Goal: Task Accomplishment & Management: Manage account settings

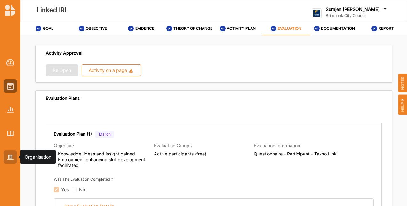
click at [10, 160] on div at bounding box center [10, 156] width 13 height 13
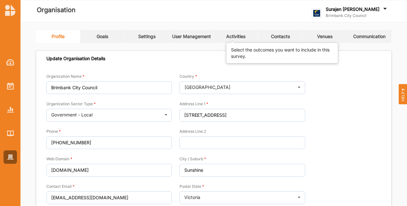
click at [245, 36] on div "Activities" at bounding box center [235, 37] width 19 height 6
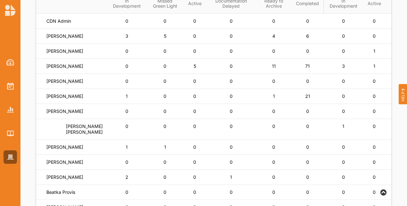
scroll to position [96, 0]
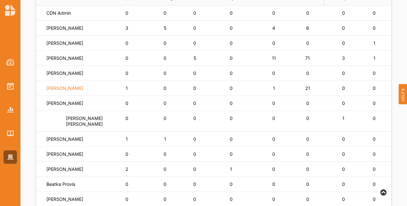
click at [65, 91] on label "[PERSON_NAME]" at bounding box center [64, 88] width 37 height 6
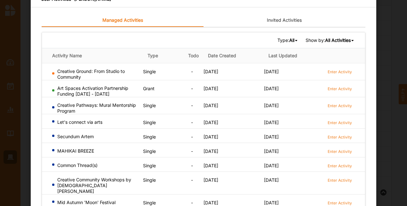
scroll to position [0, 0]
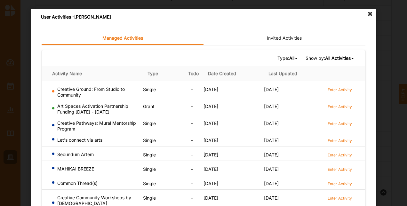
click at [369, 15] on icon at bounding box center [370, 14] width 10 height 10
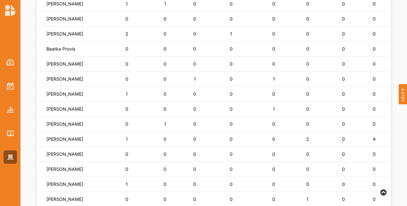
scroll to position [231, 0]
click at [60, 35] on label "[PERSON_NAME]" at bounding box center [64, 34] width 37 height 6
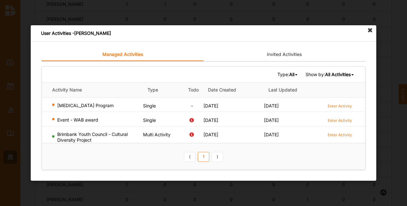
click at [369, 31] on icon at bounding box center [370, 30] width 10 height 10
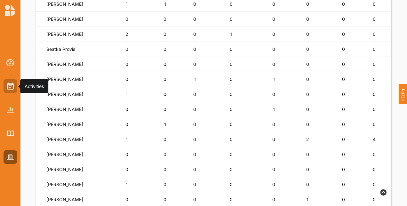
click at [7, 82] on div at bounding box center [10, 85] width 13 height 13
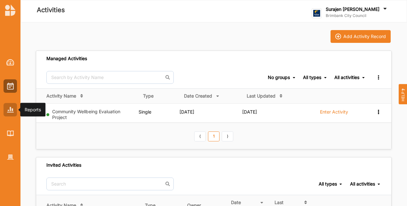
click at [5, 114] on div at bounding box center [10, 109] width 13 height 13
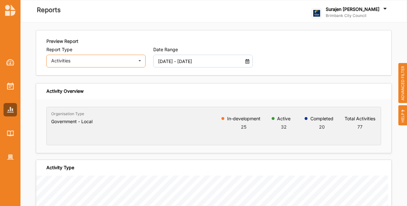
click at [86, 59] on div "Activities" at bounding box center [92, 60] width 83 height 4
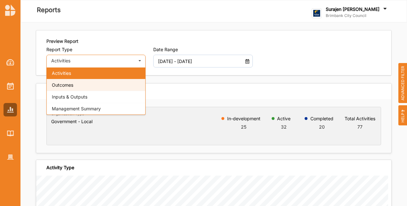
click at [86, 83] on div "Outcomes" at bounding box center [96, 85] width 98 height 12
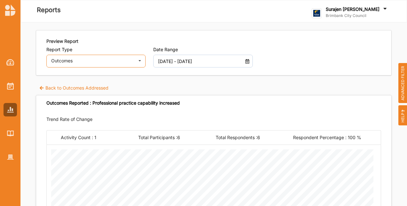
click at [93, 57] on div "Outcomes Activities Outcomes Inputs & Outputs Management Summary" at bounding box center [95, 61] width 99 height 13
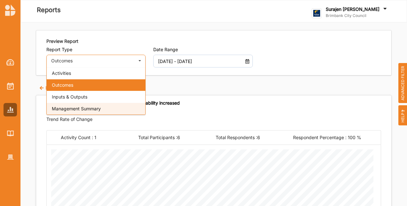
click at [87, 108] on span "Management Summary" at bounding box center [76, 108] width 49 height 5
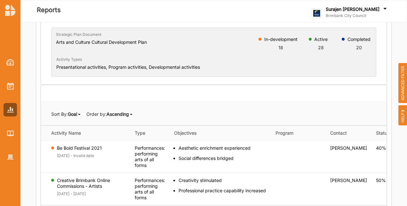
scroll to position [128, 0]
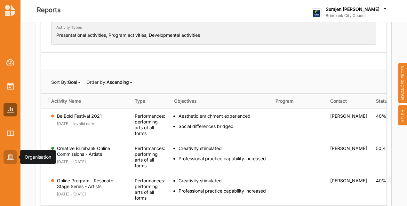
click at [8, 159] on img at bounding box center [10, 156] width 7 height 5
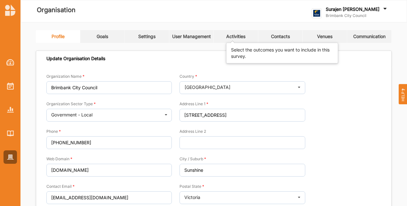
click at [229, 34] on div "Activities" at bounding box center [235, 37] width 19 height 6
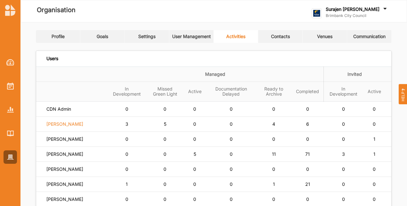
click at [65, 127] on label "[PERSON_NAME]" at bounding box center [64, 124] width 37 height 6
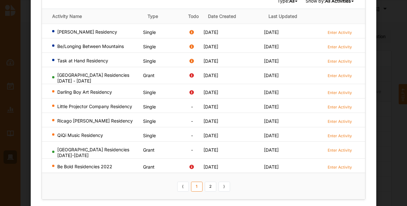
scroll to position [60, 0]
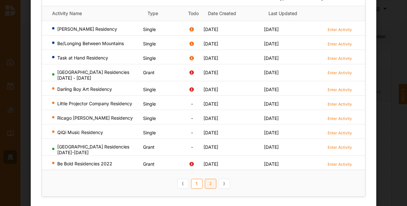
click at [210, 182] on link "2" at bounding box center [211, 184] width 12 height 10
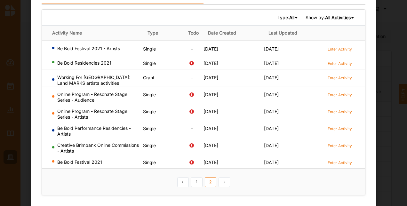
scroll to position [39, 0]
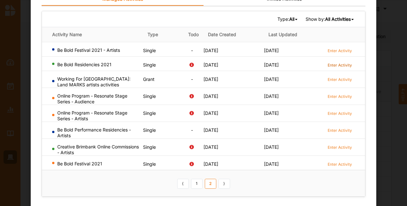
click at [331, 65] on label "Enter Activity" at bounding box center [339, 64] width 24 height 5
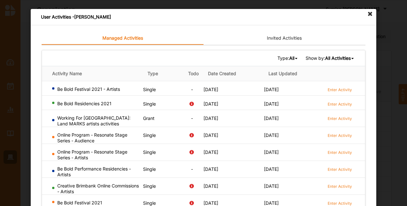
click at [370, 15] on icon at bounding box center [370, 14] width 10 height 10
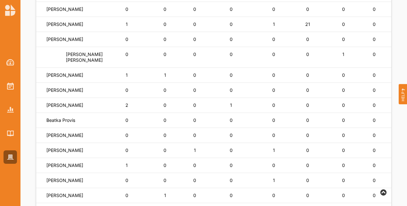
scroll to position [32, 0]
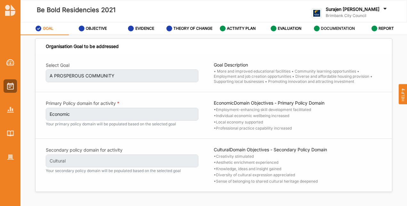
click at [346, 31] on div "DOCUMENTATION" at bounding box center [334, 29] width 41 height 12
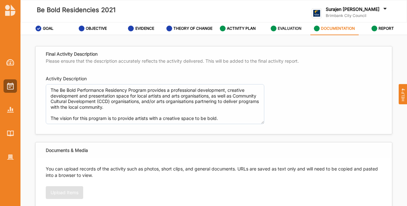
click at [274, 24] on div "EVALUATION" at bounding box center [285, 29] width 31 height 12
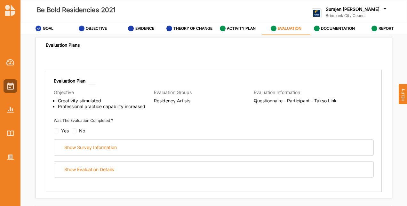
scroll to position [45, 0]
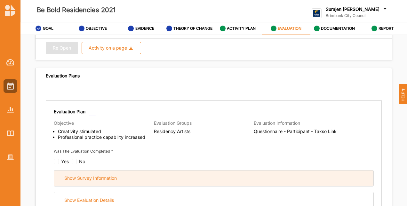
click at [166, 177] on div "Show Survey Information" at bounding box center [213, 178] width 319 height 16
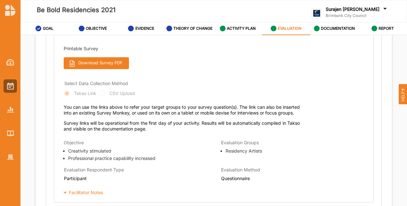
scroll to position [332, 0]
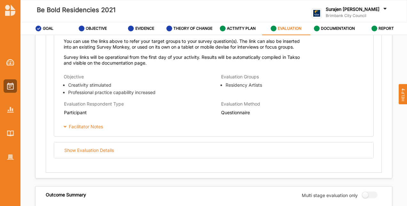
click at [261, 150] on div "Show Evaluation Details" at bounding box center [213, 150] width 319 height 16
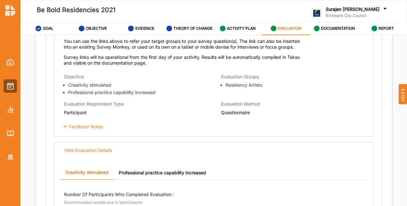
scroll to position [492, 0]
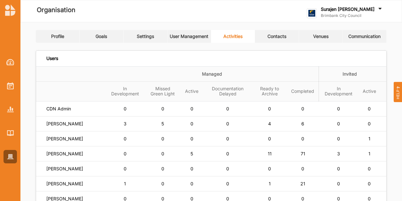
click at [371, 12] on div "Surajen [PERSON_NAME]" at bounding box center [352, 9] width 62 height 7
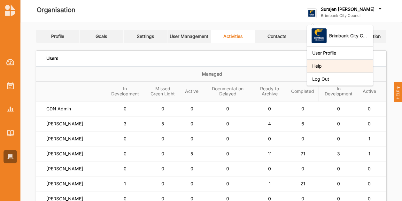
click at [352, 72] on div "Help" at bounding box center [340, 65] width 66 height 13
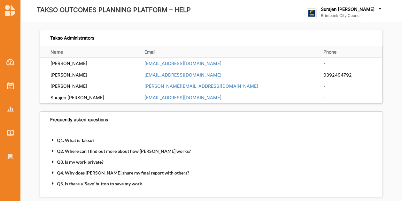
click at [364, 9] on label "Surajen [PERSON_NAME]" at bounding box center [348, 9] width 54 height 6
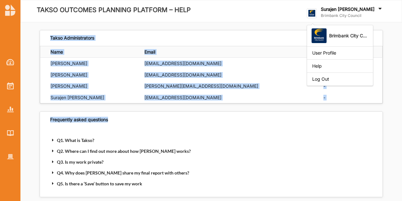
drag, startPoint x: 353, startPoint y: 80, endPoint x: 366, endPoint y: 115, distance: 37.3
click at [366, 115] on div "TAKSO OUTCOMES PLANNING PLATFORM – HELP Surajen Uppal Brimbank City Council Bri…" at bounding box center [211, 105] width 382 height 210
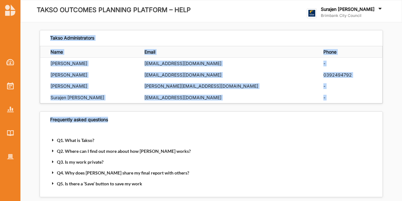
click at [366, 113] on div "Frequently asked questions" at bounding box center [211, 120] width 343 height 16
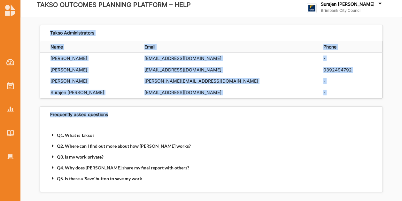
scroll to position [8, 0]
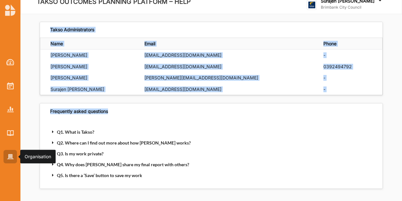
click at [12, 157] on img at bounding box center [10, 156] width 7 height 5
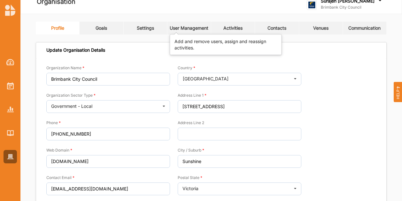
click at [188, 29] on div "User Management" at bounding box center [189, 28] width 39 height 6
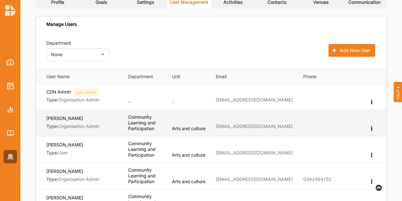
scroll to position [40, 0]
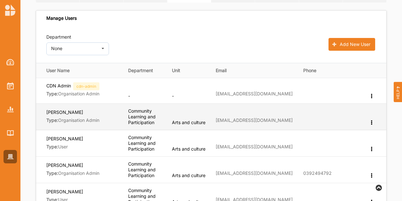
click at [373, 122] on icon at bounding box center [371, 122] width 5 height 4
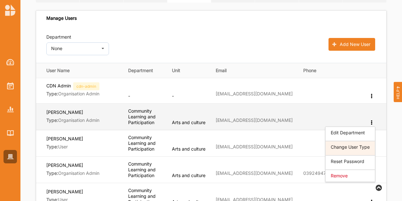
click at [353, 145] on label "Change User Type" at bounding box center [350, 147] width 39 height 4
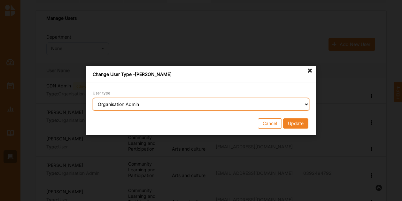
click at [252, 105] on select "Select an User type Organisation Admin User" at bounding box center [201, 104] width 217 height 13
select select "user"
click at [93, 98] on select "Select an User type Organisation Admin User" at bounding box center [201, 104] width 217 height 13
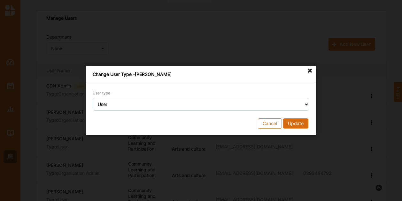
click at [299, 122] on button "Update" at bounding box center [295, 124] width 25 height 10
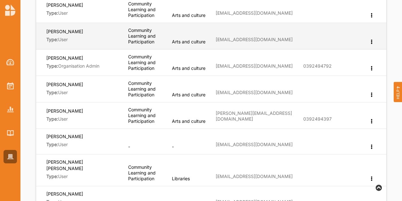
scroll to position [232, 0]
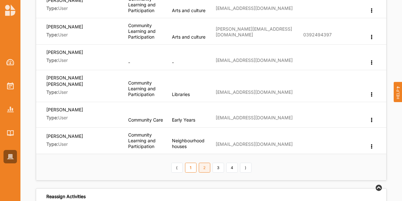
click at [208, 163] on link "2" at bounding box center [205, 168] width 12 height 10
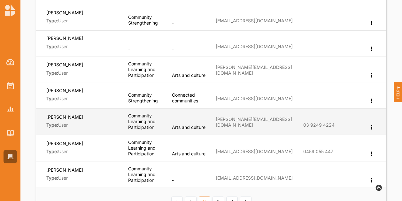
scroll to position [264, 0]
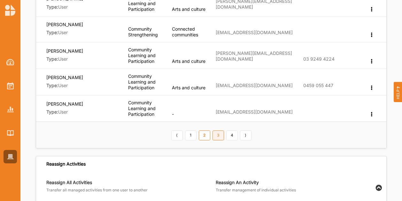
click at [215, 132] on link "3" at bounding box center [219, 136] width 12 height 10
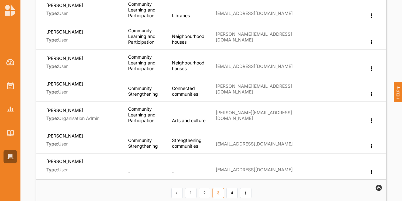
scroll to position [168, 0]
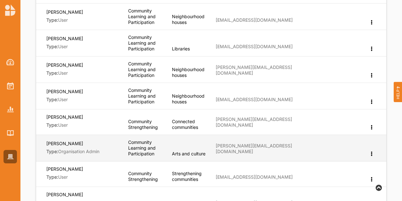
click at [373, 153] on div "Edit Department Change User Type Reset Password Remove" at bounding box center [372, 154] width 6 height 6
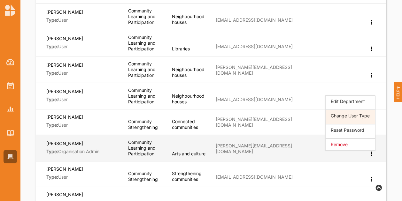
click at [346, 114] on label "Change User Type" at bounding box center [350, 116] width 39 height 4
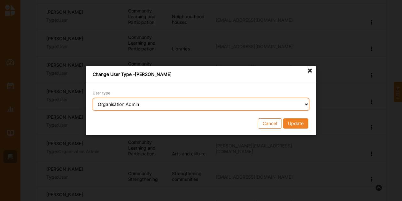
click at [227, 107] on select "Select an User type Organisation Admin User" at bounding box center [201, 104] width 217 height 13
select select "user"
click at [93, 98] on select "Select an User type Organisation Admin User" at bounding box center [201, 104] width 217 height 13
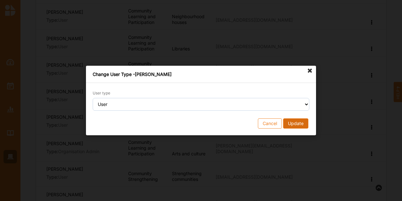
click at [302, 121] on button "Update" at bounding box center [295, 124] width 25 height 10
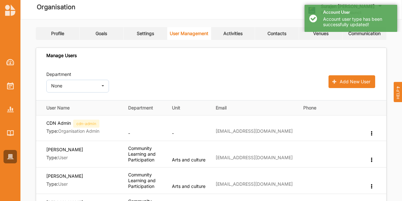
scroll to position [0, 0]
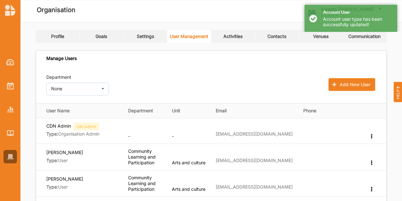
drag, startPoint x: 233, startPoint y: 10, endPoint x: 272, endPoint y: 11, distance: 39.6
click at [232, 11] on div "Organisation" at bounding box center [138, 11] width 226 height 13
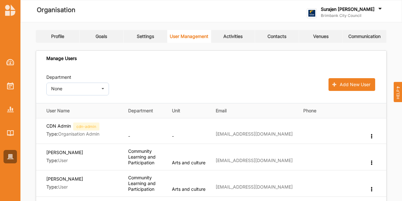
click at [315, 16] on div "Account User Account user type has been successfully updated!" at bounding box center [351, 18] width 93 height 27
click at [380, 14] on label "Brimbank City Council" at bounding box center [352, 15] width 62 height 5
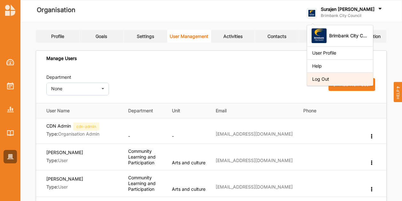
click at [362, 82] on div "Log Out" at bounding box center [340, 79] width 66 height 13
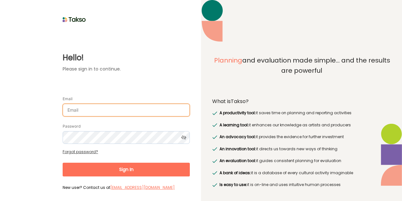
click at [97, 110] on input "Email" at bounding box center [126, 110] width 127 height 13
type input "surajenu@brimbank.vic.gov.au"
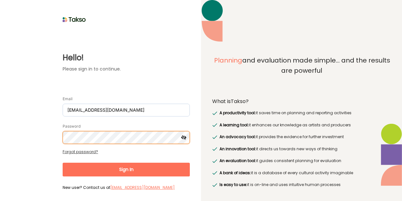
click at [63, 163] on button "Sign In" at bounding box center [126, 170] width 127 height 14
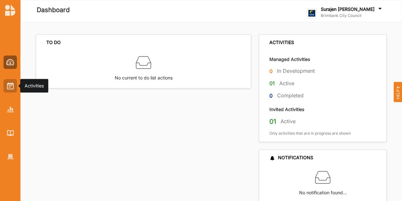
click at [10, 87] on img at bounding box center [10, 85] width 7 height 7
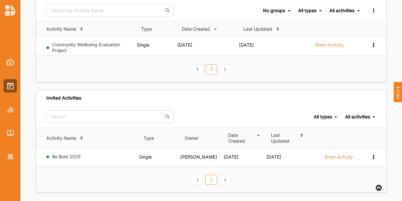
scroll to position [70, 0]
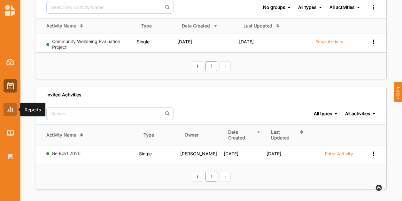
click at [7, 113] on div at bounding box center [10, 109] width 13 height 13
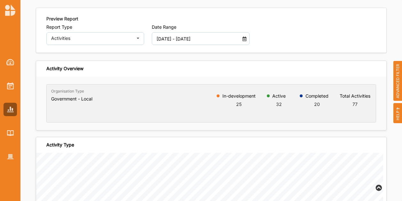
click at [398, 94] on span "ADVANCED FILTER" at bounding box center [397, 81] width 9 height 40
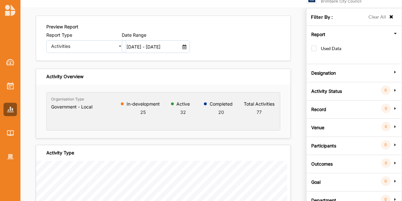
scroll to position [22, 0]
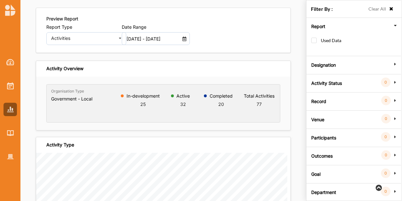
click at [323, 190] on label "Department" at bounding box center [323, 191] width 25 height 19
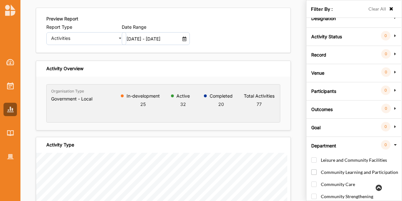
scroll to position [52, 0]
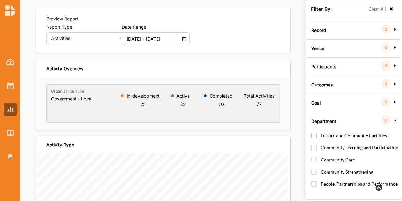
click at [315, 133] on label "Leisure and Community Facilities" at bounding box center [349, 139] width 76 height 12
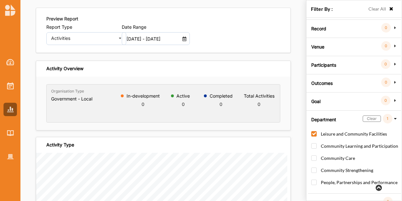
click at [317, 134] on label "Leisure and Community Facilities" at bounding box center [349, 137] width 76 height 12
checkbox input "false"
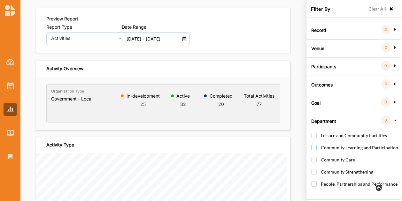
click at [315, 146] on label "Community Learning and Participation" at bounding box center [354, 151] width 87 height 12
checkbox input "true"
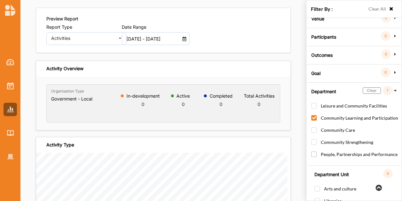
scroll to position [111, 0]
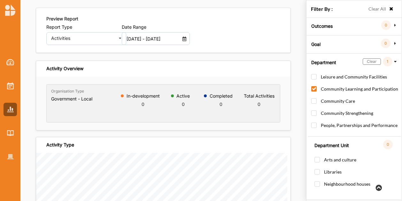
click at [312, 156] on div "Leisure and Community Facilities Community Learning and Participation Community…" at bounding box center [355, 135] width 88 height 126
click at [315, 157] on label "Arts and culture" at bounding box center [336, 163] width 42 height 12
checkbox input "true"
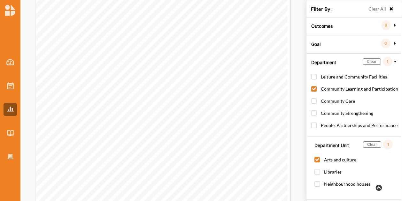
scroll to position [384, 0]
click at [389, 9] on icon at bounding box center [391, 9] width 5 height 4
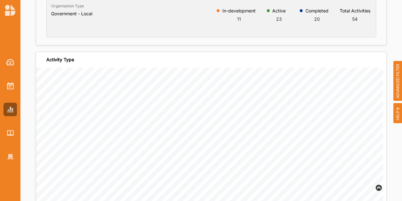
scroll to position [0, 0]
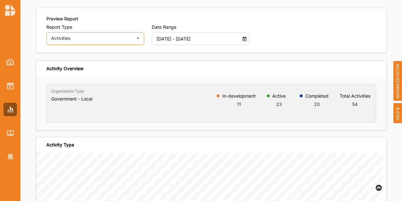
click at [75, 41] on div "Activities Activities Outcomes Inputs & Outputs Management Summary" at bounding box center [95, 38] width 98 height 13
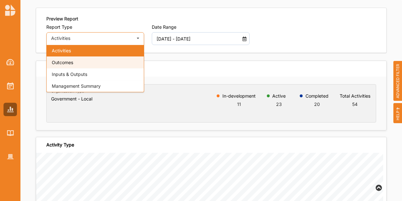
click at [74, 62] on div "Outcomes" at bounding box center [95, 63] width 97 height 12
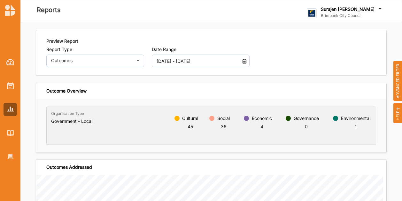
click at [396, 87] on span "ADVANCED FILTER" at bounding box center [397, 81] width 9 height 40
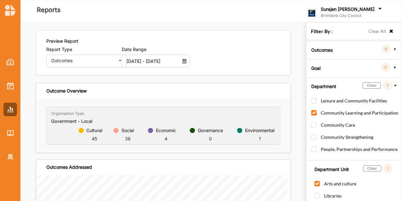
scroll to position [111, 0]
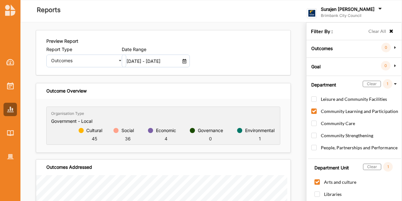
click at [395, 82] on icon at bounding box center [395, 84] width 4 height 6
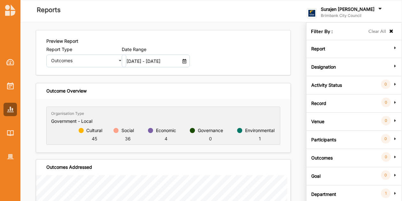
scroll to position [22, 0]
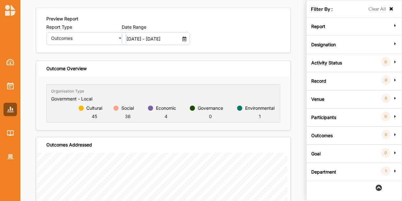
click at [314, 151] on label "Goal" at bounding box center [315, 153] width 9 height 19
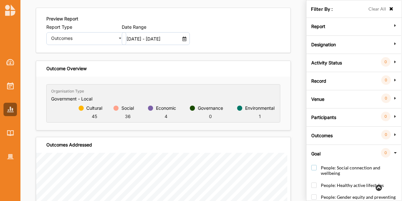
click at [315, 169] on label "People: Social connection and wellbeing" at bounding box center [355, 173] width 88 height 17
checkbox input "true"
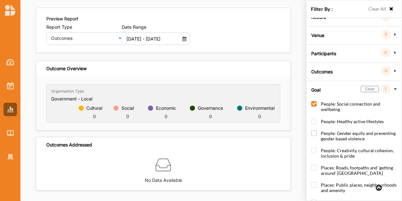
scroll to position [217, 0]
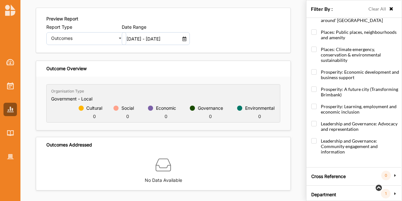
click at [349, 168] on div "Cross Reference 0" at bounding box center [353, 174] width 91 height 13
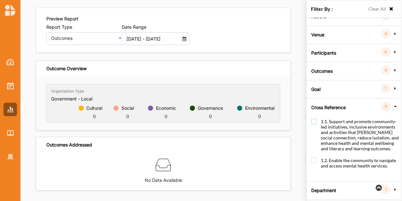
click at [313, 119] on label "1.1. Support and promote community-led initiatives, inclusive environments and …" at bounding box center [355, 138] width 88 height 39
click at [108, 41] on div "Outcomes Activities Outcomes Inputs & Outputs Management Summary" at bounding box center [86, 38] width 80 height 13
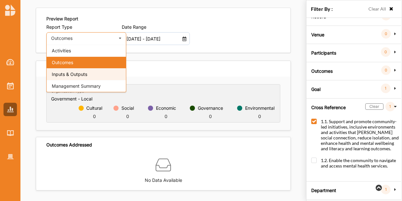
click at [67, 74] on span "Inputs & Outputs" at bounding box center [69, 74] width 35 height 5
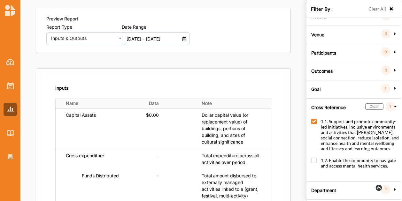
click at [369, 11] on label "Clear All" at bounding box center [378, 8] width 18 height 7
checkbox input "false"
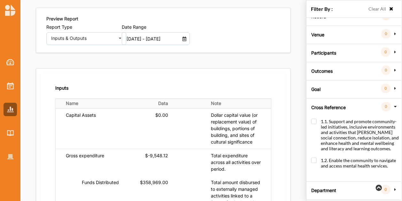
click at [320, 188] on label "Department" at bounding box center [323, 189] width 25 height 19
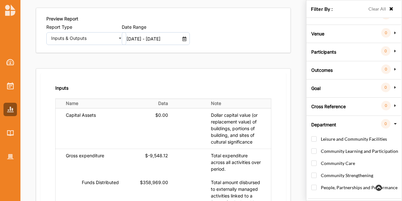
scroll to position [65, 0]
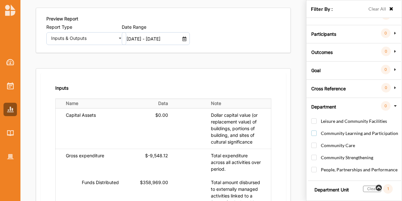
click at [313, 132] on label "Community Learning and Participation" at bounding box center [354, 137] width 87 height 12
checkbox input "true"
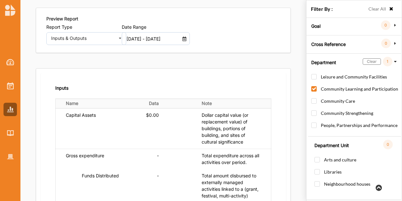
scroll to position [111, 0]
click at [318, 157] on label "Arts and culture" at bounding box center [336, 163] width 42 height 12
checkbox input "true"
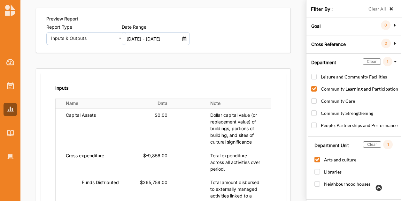
click at [390, 8] on icon at bounding box center [391, 9] width 5 height 4
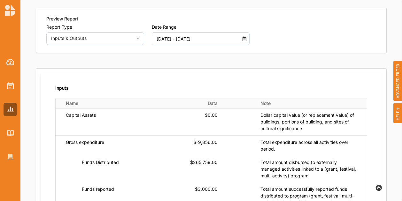
scroll to position [108, 0]
click at [73, 43] on div "Inputs & Outputs Activities Outcomes Inputs & Outputs Management Summary" at bounding box center [95, 38] width 98 height 13
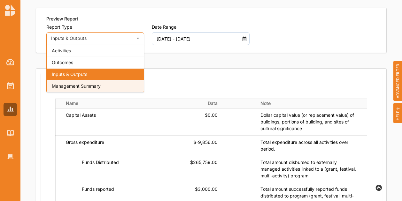
click at [81, 82] on div "Management Summary" at bounding box center [95, 86] width 97 height 12
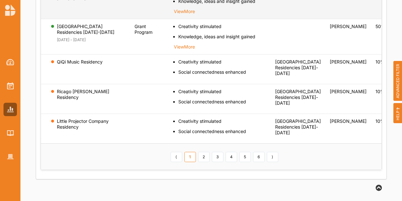
scroll to position [414, 0]
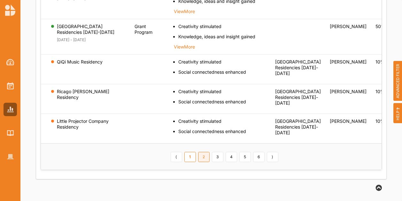
click at [198, 153] on link "2" at bounding box center [204, 157] width 12 height 10
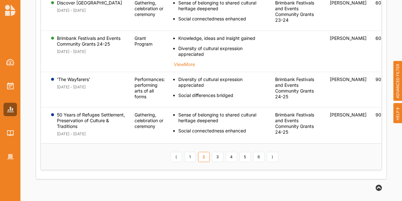
scroll to position [474, 0]
click at [212, 157] on link "3" at bounding box center [218, 157] width 12 height 10
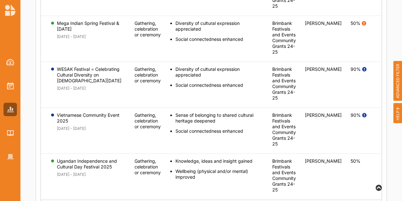
scroll to position [472, 0]
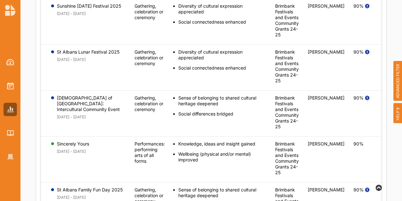
scroll to position [184, 0]
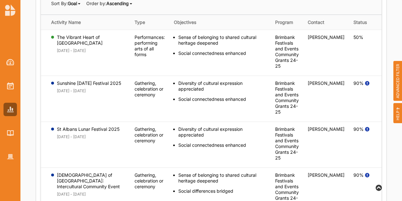
click at [395, 85] on span "ADVANCED FILTER" at bounding box center [397, 81] width 9 height 40
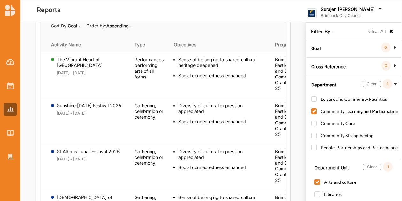
scroll to position [111, 0]
click at [395, 45] on icon at bounding box center [395, 47] width 6 height 4
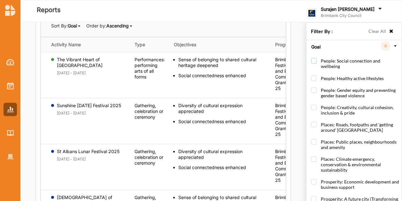
click at [315, 58] on label "People: Social connection and wellbeing" at bounding box center [355, 66] width 88 height 17
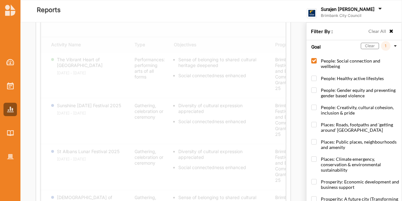
scroll to position [65, 0]
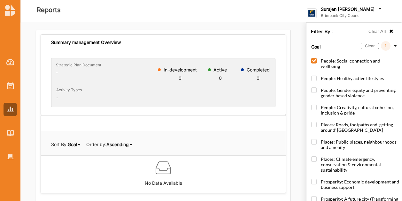
click at [313, 59] on label "People: Social connection and wellbeing" at bounding box center [355, 66] width 88 height 17
checkbox input "false"
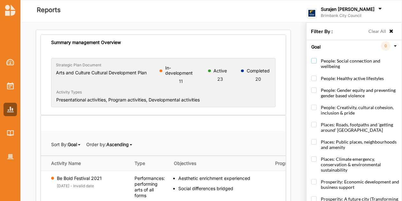
scroll to position [184, 0]
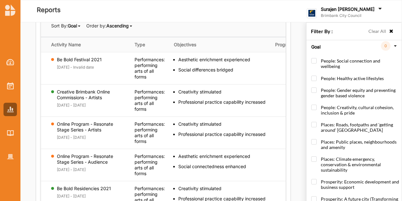
click at [391, 32] on div "Filter By : Clear All" at bounding box center [354, 32] width 95 height 18
click at [389, 32] on icon at bounding box center [391, 31] width 5 height 4
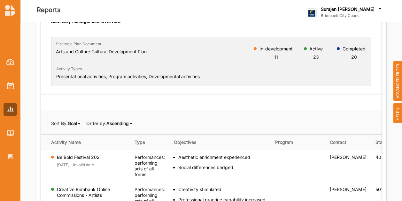
scroll to position [56, 0]
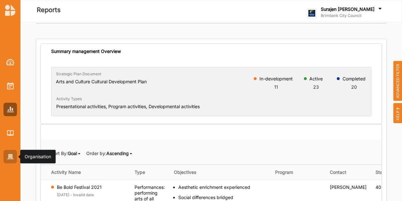
drag, startPoint x: 10, startPoint y: 156, endPoint x: 13, endPoint y: 151, distance: 6.6
click at [10, 156] on img at bounding box center [10, 156] width 7 height 5
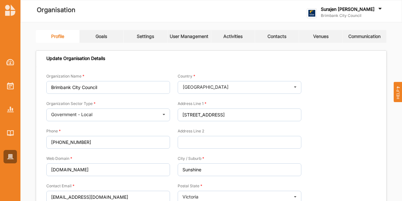
click at [196, 39] on link "User Management" at bounding box center [189, 36] width 44 height 13
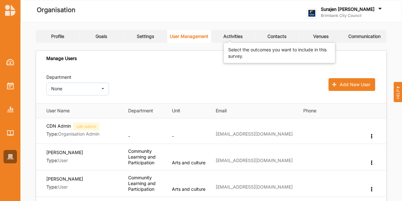
click at [232, 36] on div "Activities" at bounding box center [232, 37] width 19 height 6
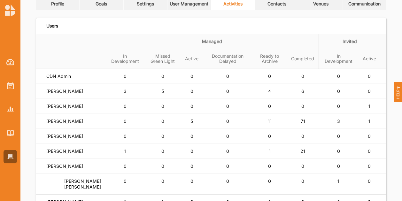
scroll to position [96, 0]
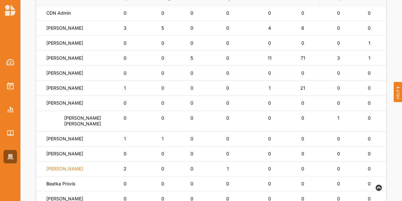
click at [67, 172] on label "[PERSON_NAME]" at bounding box center [64, 169] width 37 height 6
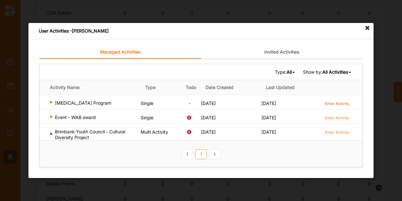
click at [335, 103] on label "Enter Activity" at bounding box center [337, 103] width 24 height 5
click at [369, 27] on icon at bounding box center [367, 28] width 10 height 10
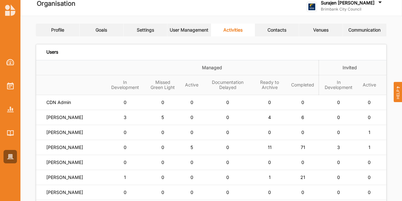
scroll to position [0, 0]
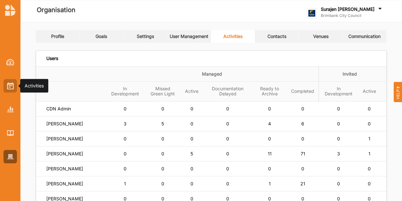
click at [11, 83] on img at bounding box center [10, 85] width 7 height 7
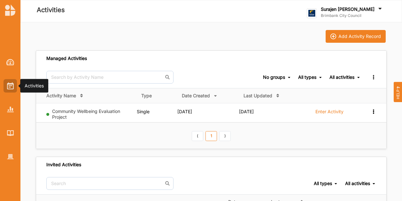
click at [8, 85] on img at bounding box center [10, 85] width 7 height 7
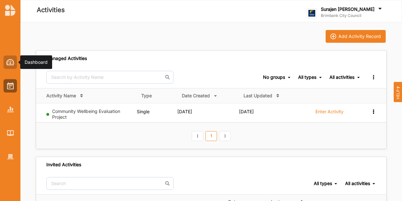
click at [9, 60] on img at bounding box center [10, 62] width 8 height 6
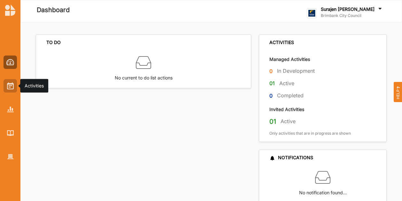
click at [11, 87] on img at bounding box center [10, 85] width 7 height 7
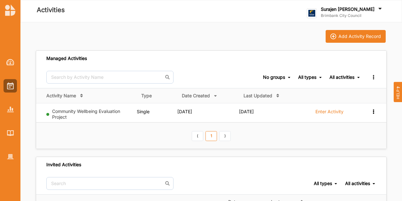
click at [17, 156] on div at bounding box center [10, 104] width 20 height 118
click at [10, 157] on img at bounding box center [10, 156] width 7 height 5
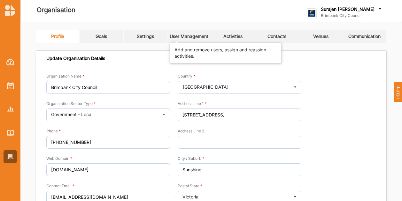
click at [198, 37] on div "User Management" at bounding box center [189, 37] width 39 height 6
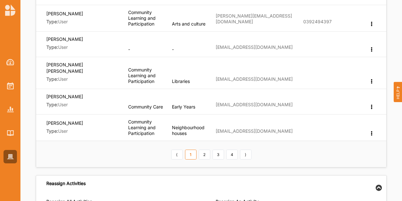
scroll to position [224, 0]
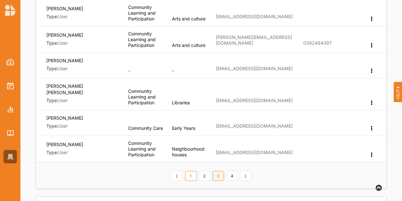
click at [219, 171] on link "3" at bounding box center [219, 176] width 12 height 10
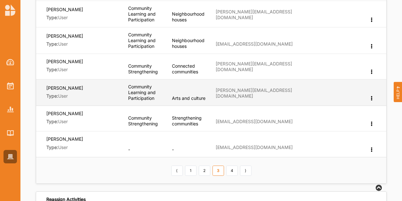
click at [371, 96] on icon at bounding box center [371, 98] width 5 height 4
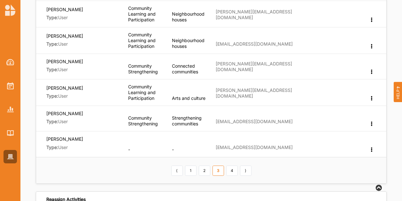
click at [112, 168] on th "⟨ 1 2 3 4 ⟩" at bounding box center [211, 170] width 350 height 27
click at [11, 88] on img at bounding box center [10, 85] width 7 height 7
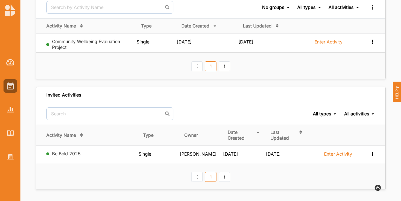
click at [265, 182] on th "⟨ 1 ⟩" at bounding box center [211, 176] width 350 height 27
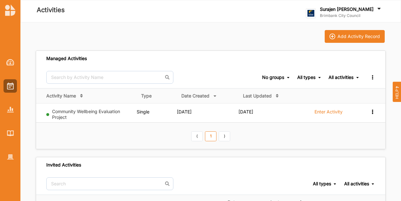
click at [358, 12] on label "Surajen [PERSON_NAME]" at bounding box center [347, 9] width 54 height 6
click at [226, 47] on div "Managed Activities No groups No groups All types All types Single Grant Festiva…" at bounding box center [211, 151] width 350 height 217
click at [8, 154] on div at bounding box center [10, 156] width 13 height 13
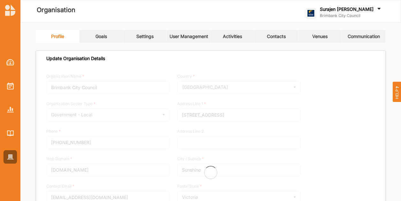
click at [239, 33] on link "Activities" at bounding box center [233, 36] width 44 height 13
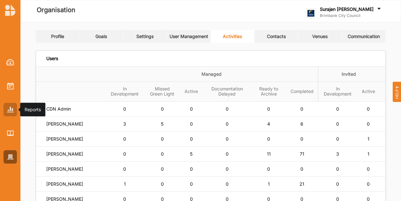
click at [11, 113] on div at bounding box center [10, 109] width 13 height 13
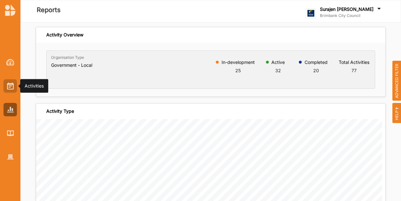
click at [13, 90] on div at bounding box center [10, 85] width 13 height 13
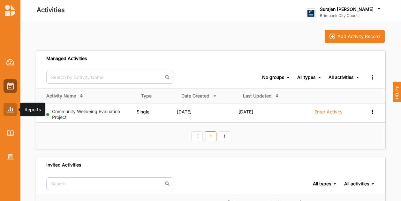
click at [8, 110] on img at bounding box center [10, 109] width 7 height 5
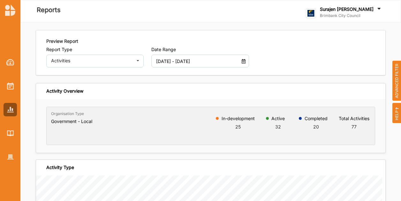
click at [182, 62] on input "[DATE] - [DATE]" at bounding box center [196, 61] width 87 height 13
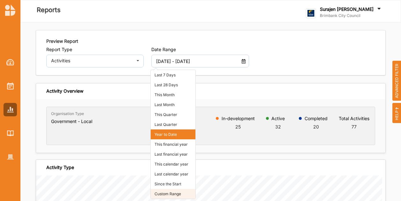
scroll to position [22, 0]
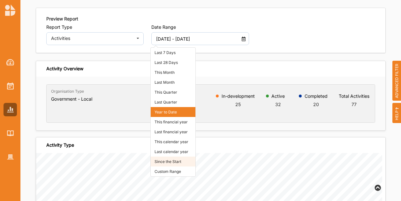
click at [167, 166] on li "Since the Start" at bounding box center [173, 162] width 45 height 10
type input "01 Jan 2018 - 10 Oct 2025"
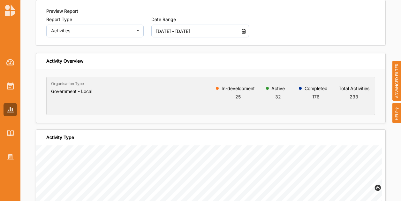
scroll to position [0, 0]
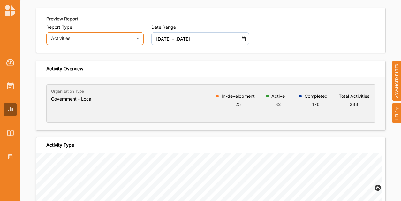
click at [99, 37] on div "Activities" at bounding box center [92, 38] width 82 height 4
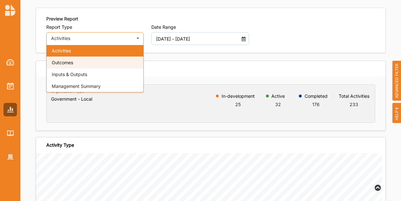
click at [82, 61] on div "Outcomes" at bounding box center [95, 63] width 97 height 12
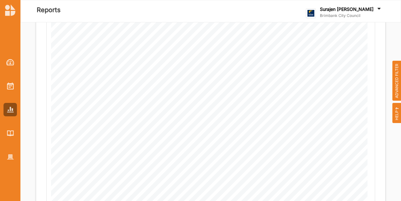
scroll to position [136, 0]
click at [393, 87] on span "ADVANCED FILTER" at bounding box center [397, 81] width 9 height 40
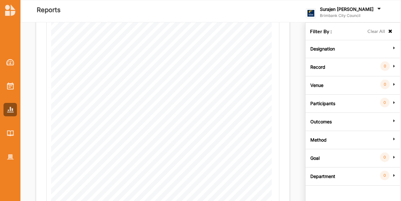
scroll to position [22, 0]
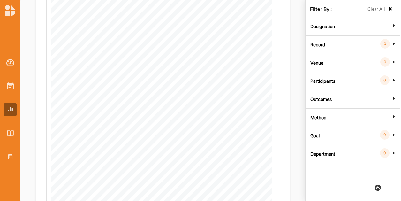
click at [329, 150] on label "Department" at bounding box center [323, 153] width 25 height 19
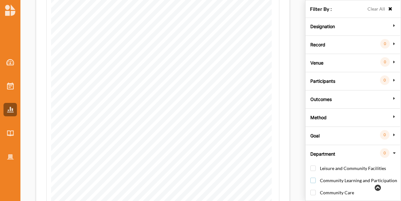
click at [315, 180] on label "Community Learning and Participation" at bounding box center [354, 184] width 87 height 12
checkbox input "true"
checkbox input "false"
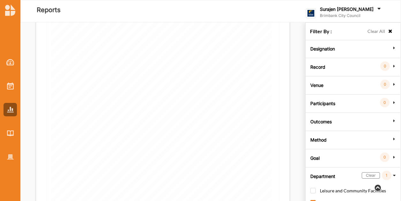
scroll to position [0, 0]
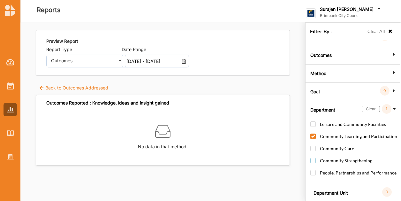
click at [344, 162] on label "Community Strengthening" at bounding box center [342, 164] width 62 height 12
checkbox input "true"
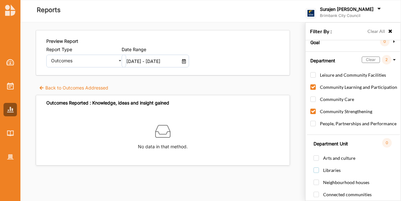
click at [316, 169] on label "Libraries" at bounding box center [327, 173] width 27 height 12
checkbox input "true"
click at [376, 11] on icon at bounding box center [379, 9] width 6 height 7
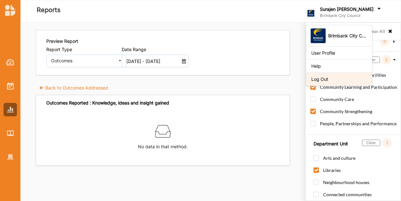
click at [349, 78] on div "Log Out" at bounding box center [340, 79] width 56 height 6
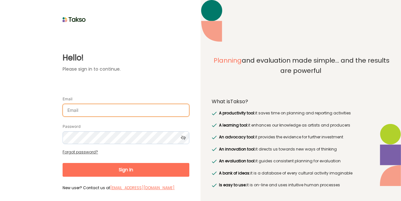
click at [121, 109] on input "Email" at bounding box center [126, 110] width 127 height 13
type input "SarahT@brimbank.vic.gov.au"
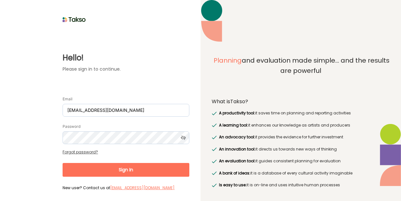
click at [121, 168] on button "Sign In" at bounding box center [126, 170] width 127 height 14
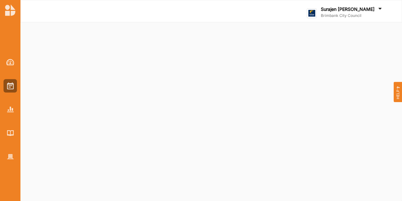
select select "2"
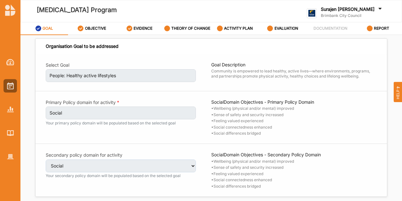
select select "2"
click at [111, 32] on link "OBJECTIVE" at bounding box center [92, 28] width 48 height 13
select select "6"
select select "9"
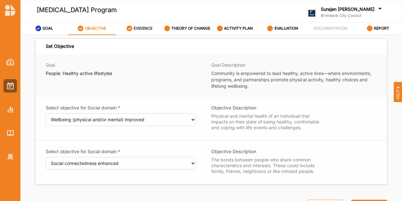
click at [146, 29] on label "EVIDENCE" at bounding box center [143, 28] width 19 height 5
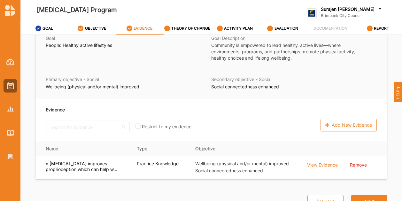
scroll to position [34, 0]
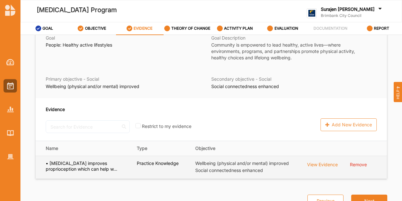
click at [324, 165] on div "View Evidence" at bounding box center [322, 164] width 31 height 7
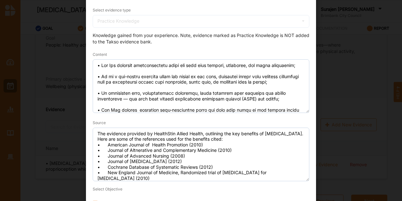
scroll to position [0, 0]
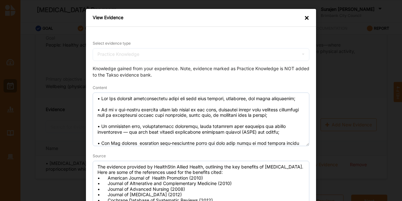
click at [305, 21] on div "×" at bounding box center [306, 18] width 5 height 6
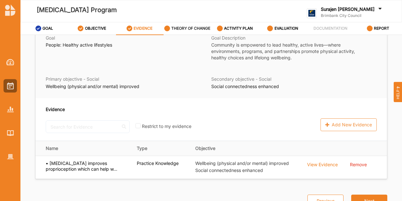
click at [188, 32] on div "THEORY OF CHANGE" at bounding box center [187, 29] width 46 height 12
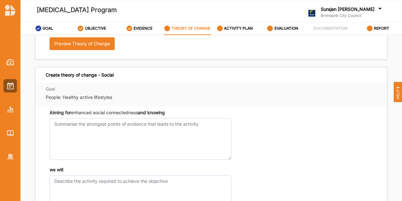
scroll to position [34, 0]
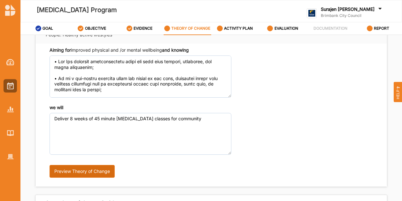
click at [96, 174] on button "Preview Theory of Change" at bounding box center [82, 171] width 65 height 13
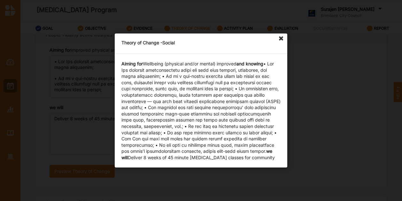
click at [280, 40] on icon at bounding box center [281, 39] width 10 height 10
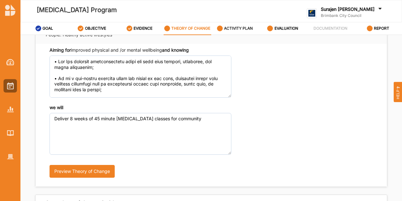
click at [230, 27] on label "ACTIVITY PLAN" at bounding box center [238, 28] width 29 height 5
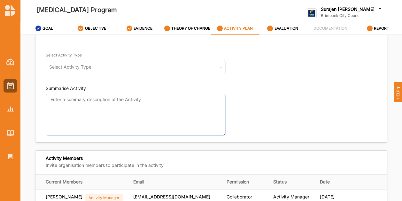
scroll to position [66, 0]
